Goal: Find specific page/section: Find specific page/section

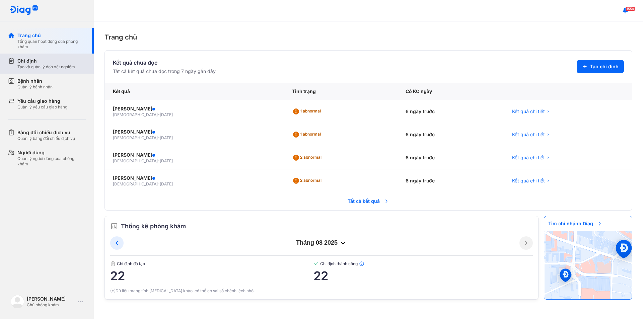
click at [33, 62] on div "Chỉ định" at bounding box center [46, 61] width 58 height 7
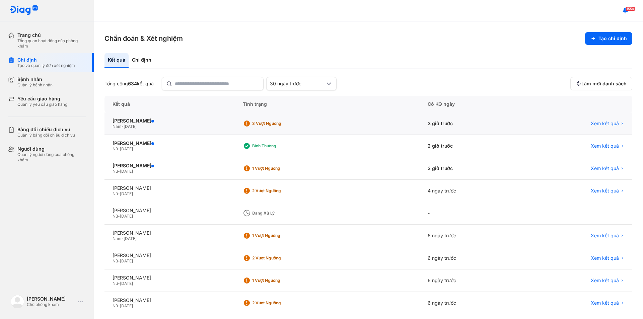
click at [136, 125] on span "01/01/1958" at bounding box center [130, 126] width 13 height 5
